Goal: Task Accomplishment & Management: Complete application form

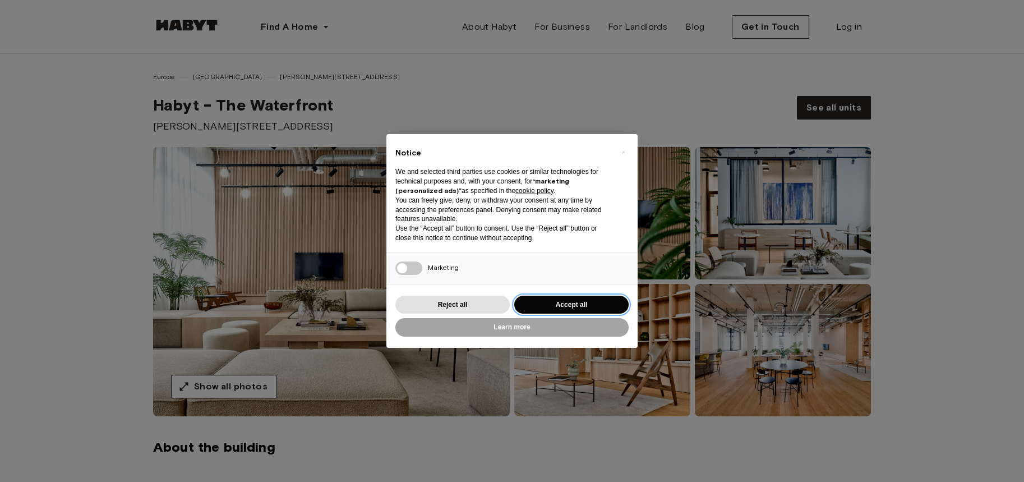
drag, startPoint x: 588, startPoint y: 300, endPoint x: 601, endPoint y: 294, distance: 13.6
click at [588, 300] on button "Accept all" at bounding box center [571, 305] width 114 height 19
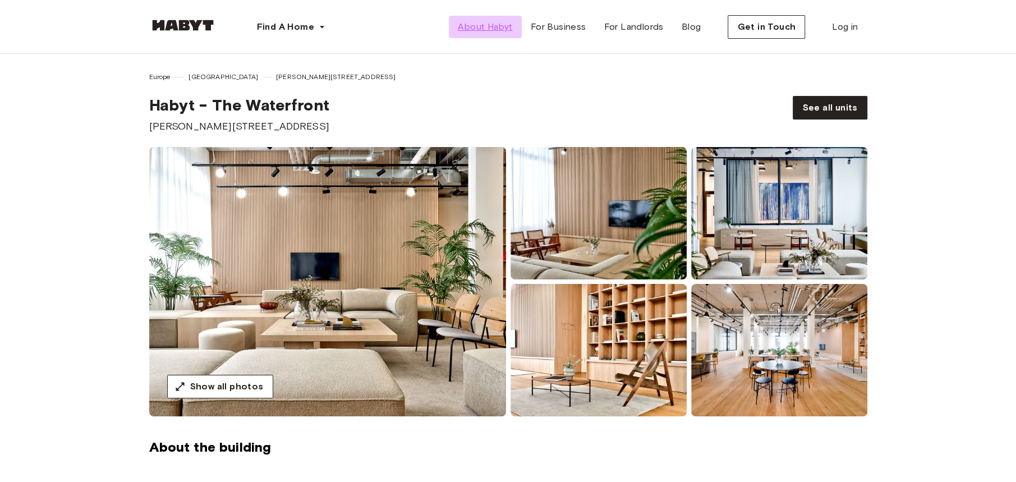
click at [476, 27] on span "About Habyt" at bounding box center [485, 26] width 54 height 13
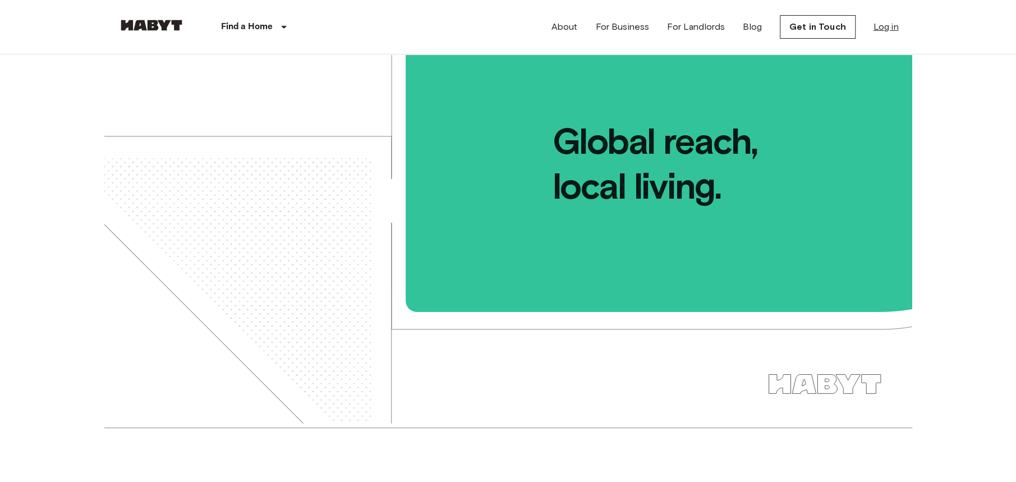
click at [885, 24] on link "Log in" at bounding box center [885, 26] width 25 height 13
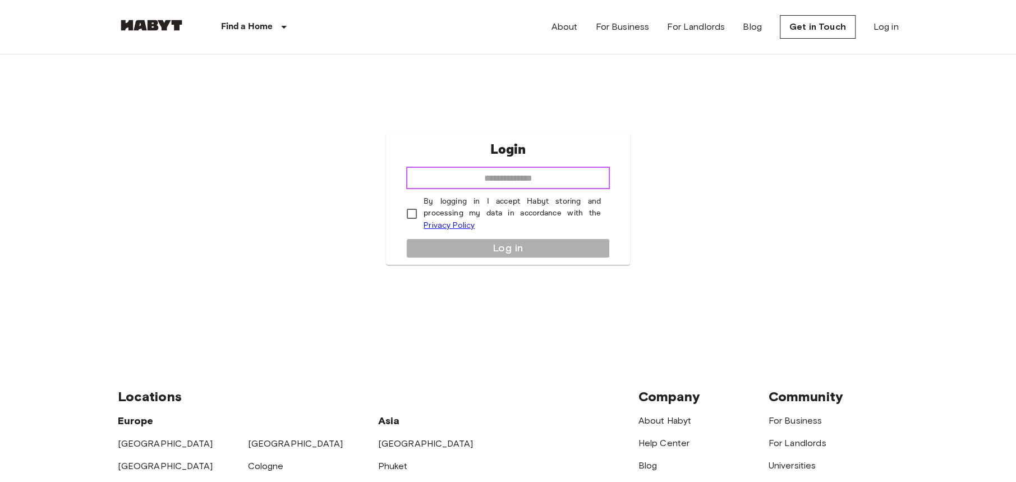
click at [543, 177] on input "email" at bounding box center [508, 178] width 204 height 22
click at [622, 128] on div "Login ​ By logging in I accept Habyt storing and processing my data in accordan…" at bounding box center [508, 198] width 781 height 289
click at [791, 23] on link "Get in Touch" at bounding box center [818, 27] width 76 height 24
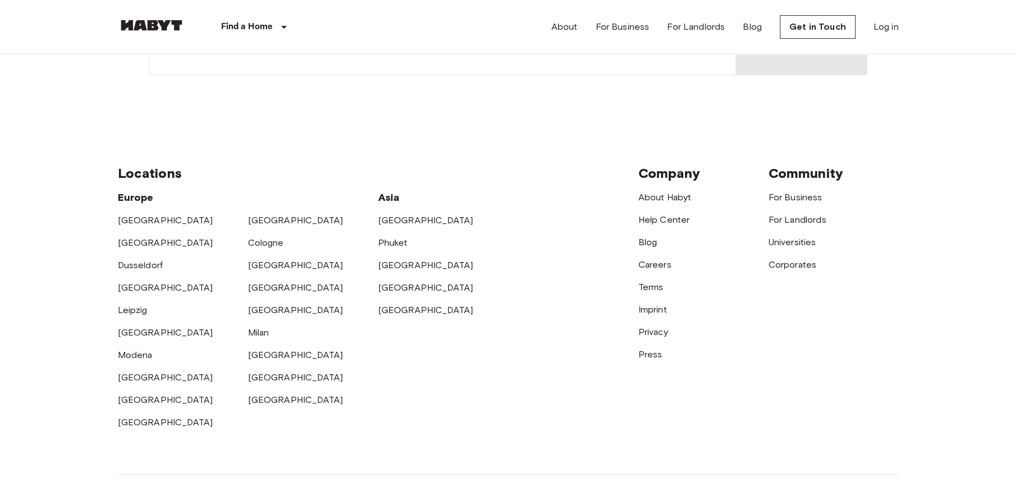
scroll to position [480, 0]
